Goal: Information Seeking & Learning: Learn about a topic

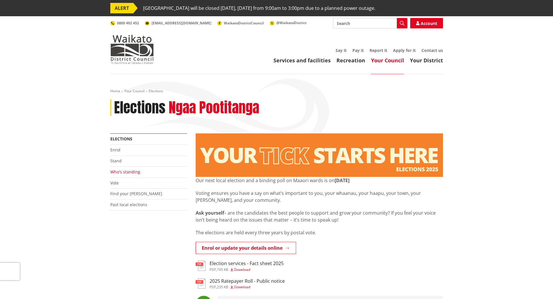
click at [129, 172] on link "Who's standing" at bounding box center [125, 172] width 30 height 6
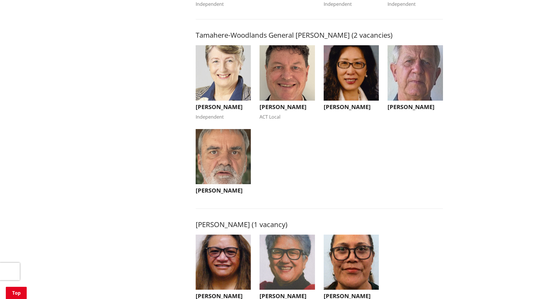
scroll to position [588, 0]
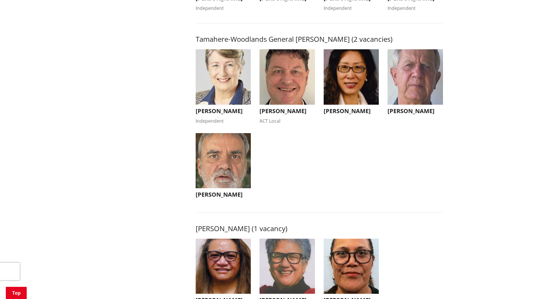
drag, startPoint x: 297, startPoint y: 116, endPoint x: 265, endPoint y: 119, distance: 32.0
click at [266, 115] on h3 "[PERSON_NAME]" at bounding box center [286, 111] width 55 height 7
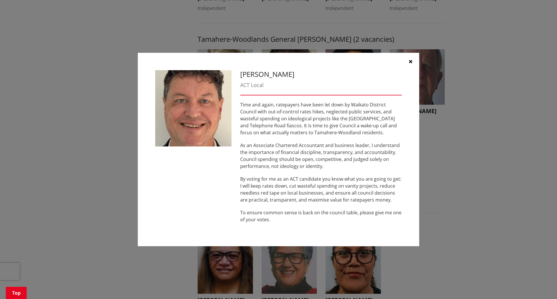
click at [412, 62] on icon "button" at bounding box center [410, 61] width 3 height 5
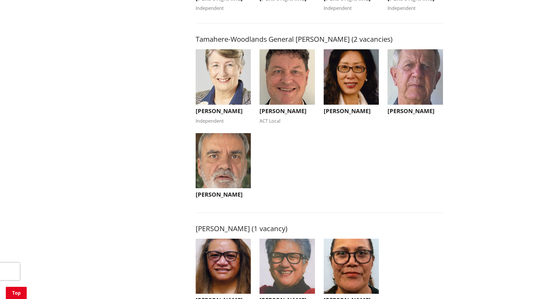
click at [343, 86] on img "button" at bounding box center [350, 76] width 55 height 55
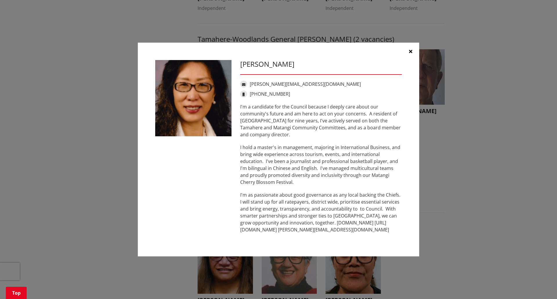
click at [410, 50] on icon "button" at bounding box center [410, 51] width 3 height 5
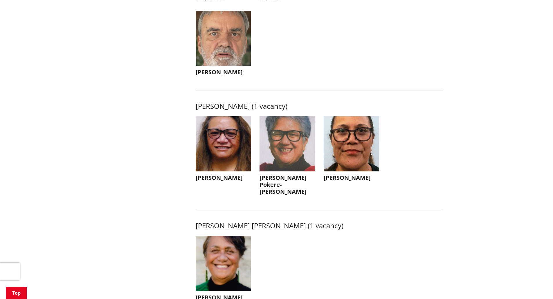
scroll to position [706, 0]
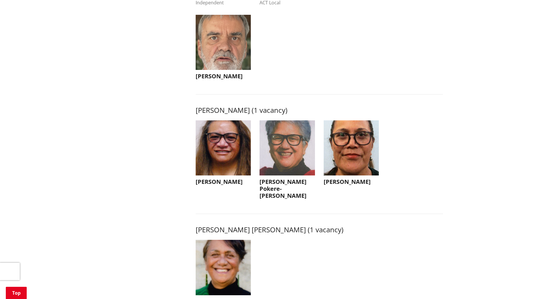
click at [289, 164] on img "button" at bounding box center [286, 147] width 55 height 55
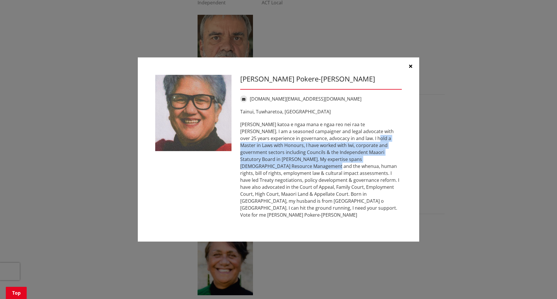
drag, startPoint x: 330, startPoint y: 146, endPoint x: 379, endPoint y: 168, distance: 53.9
click at [379, 168] on p "[PERSON_NAME] katoa e ngaa mana e ngaa reo nei raa te [PERSON_NAME]. I am a sea…" at bounding box center [321, 169] width 162 height 97
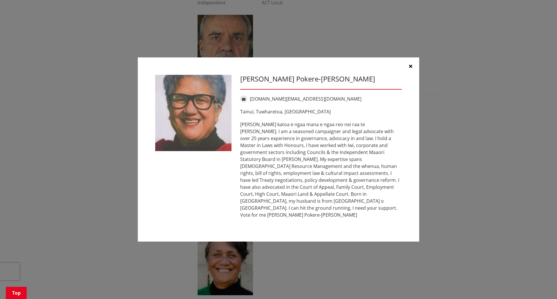
click at [354, 200] on p "[PERSON_NAME] katoa e ngaa mana e ngaa reo nei raa te [PERSON_NAME]. I am a sea…" at bounding box center [321, 169] width 162 height 97
click at [411, 68] on icon "button" at bounding box center [410, 66] width 3 height 5
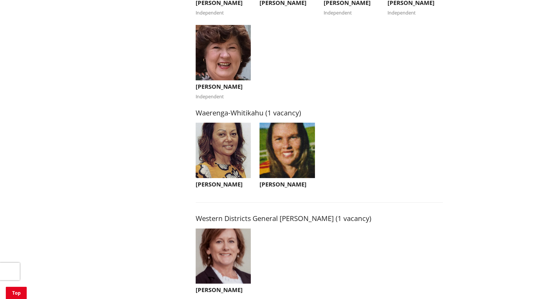
scroll to position [1164, 0]
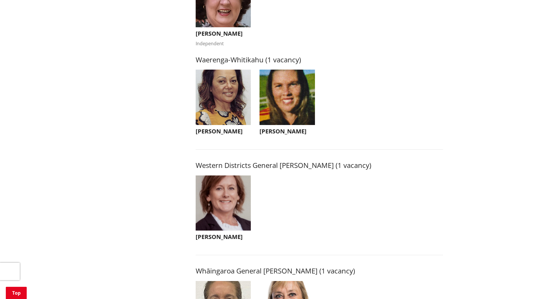
click at [297, 109] on img "button" at bounding box center [286, 97] width 55 height 55
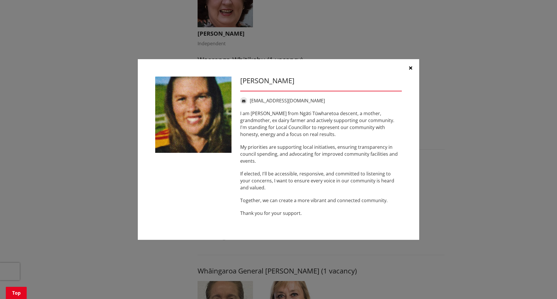
click at [413, 68] on button "button" at bounding box center [410, 67] width 17 height 17
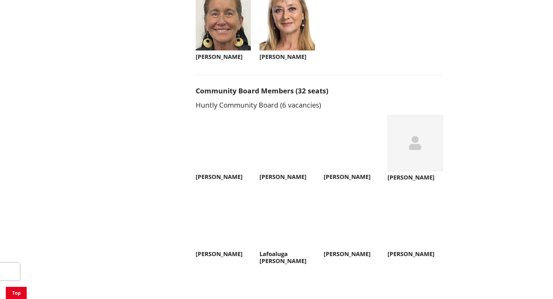
scroll to position [1478, 0]
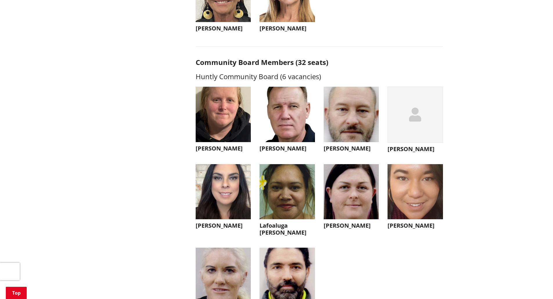
click at [235, 116] on img "button" at bounding box center [223, 114] width 55 height 55
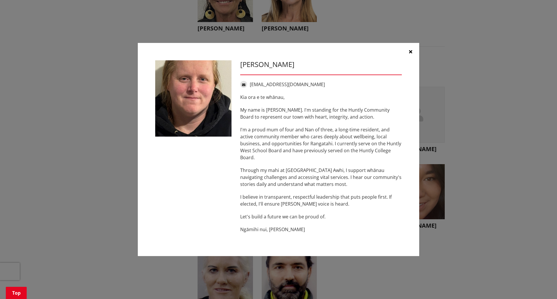
click at [486, 60] on div "[PERSON_NAME] [EMAIL_ADDRESS][DOMAIN_NAME] Kia [PERSON_NAME] e te whānau, My na…" at bounding box center [279, 149] width 534 height 231
click at [410, 53] on icon "button" at bounding box center [410, 51] width 3 height 5
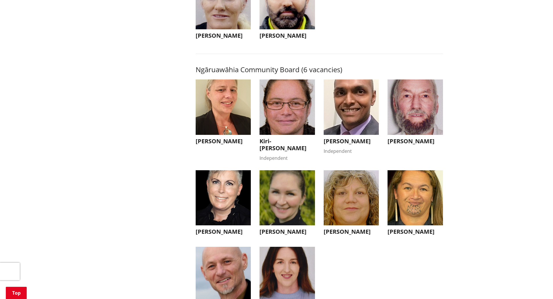
scroll to position [1784, 0]
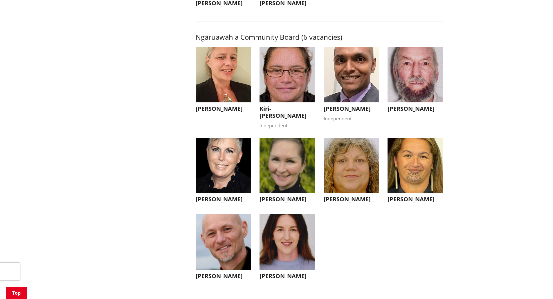
click at [420, 91] on img "button" at bounding box center [414, 74] width 55 height 55
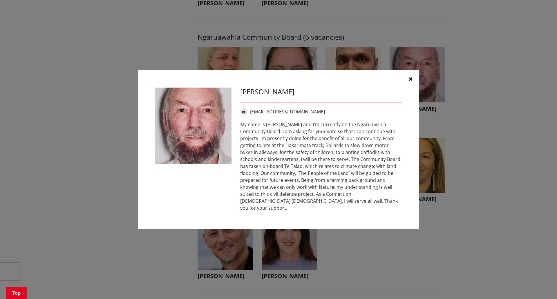
click at [409, 81] on icon "button" at bounding box center [410, 79] width 3 height 5
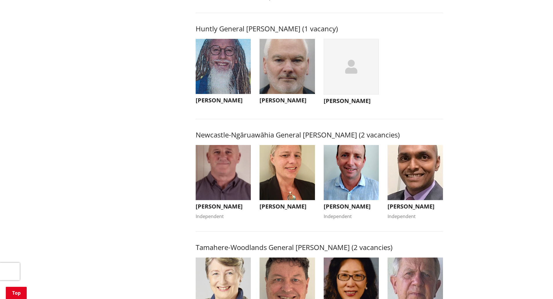
scroll to position [400, 0]
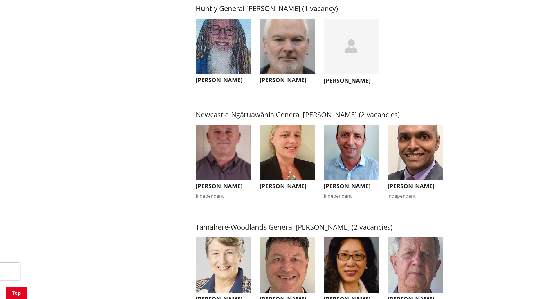
click at [237, 47] on img "button" at bounding box center [223, 46] width 55 height 55
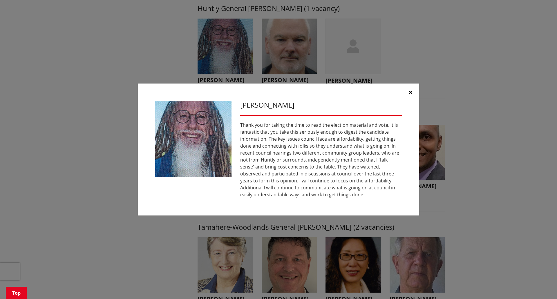
click at [411, 94] on icon "button" at bounding box center [410, 92] width 3 height 5
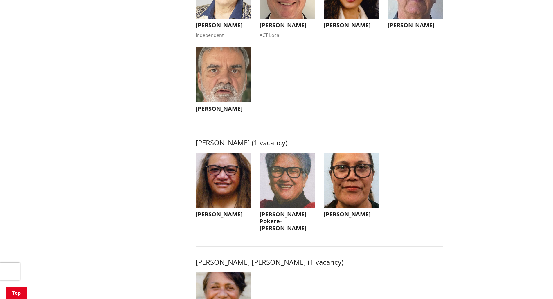
scroll to position [743, 0]
